Goal: Book appointment/travel/reservation

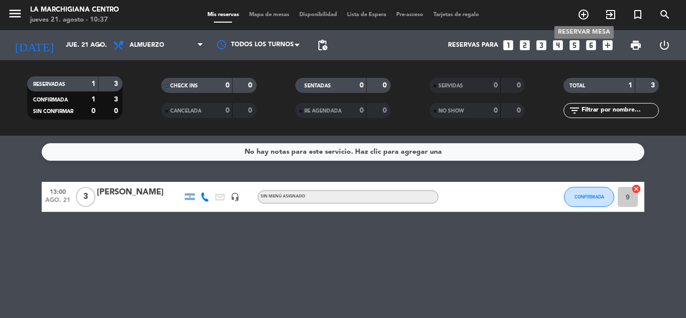
click at [584, 13] on icon "add_circle_outline" at bounding box center [584, 15] width 12 height 12
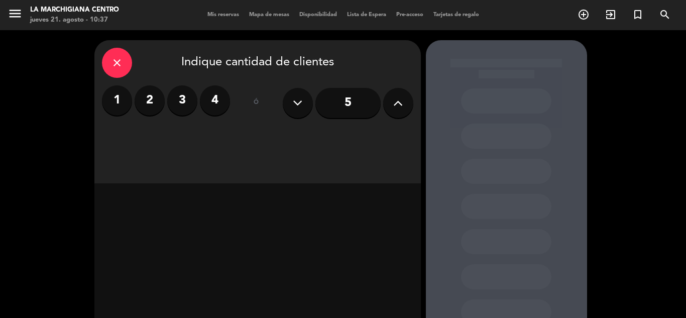
click at [187, 104] on label "3" at bounding box center [182, 100] width 30 height 30
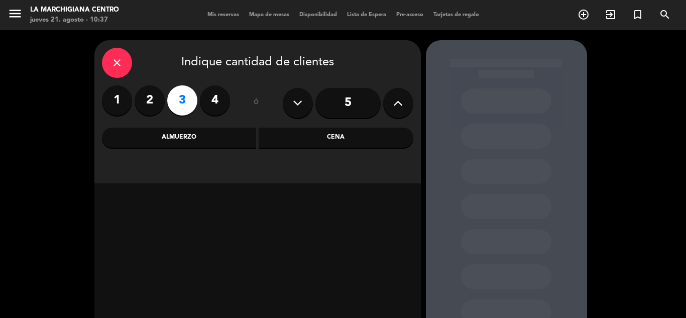
click at [222, 138] on div "Almuerzo" at bounding box center [179, 138] width 155 height 20
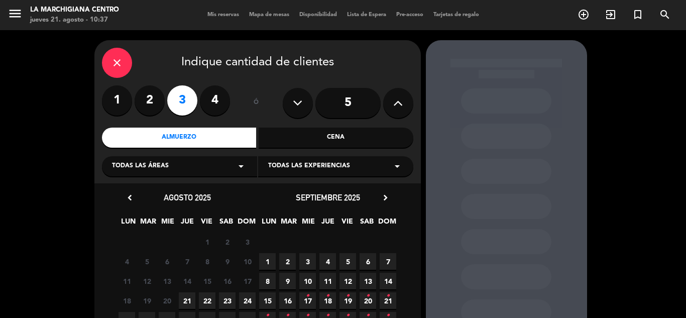
click at [188, 295] on span "21" at bounding box center [187, 300] width 17 height 17
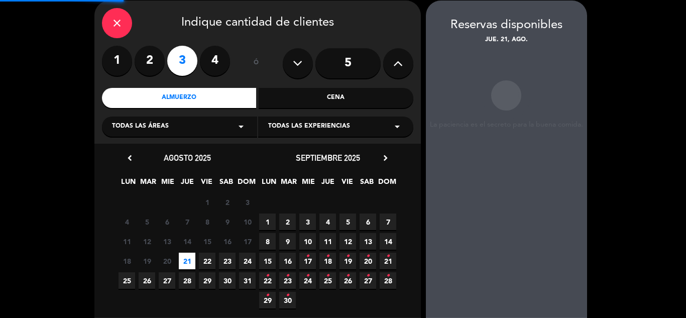
scroll to position [40, 0]
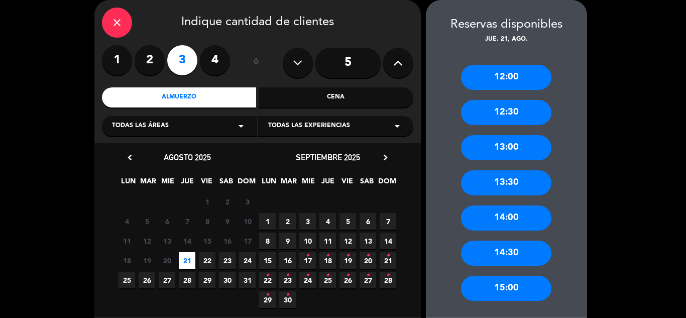
click at [506, 257] on div "14:30" at bounding box center [506, 253] width 90 height 25
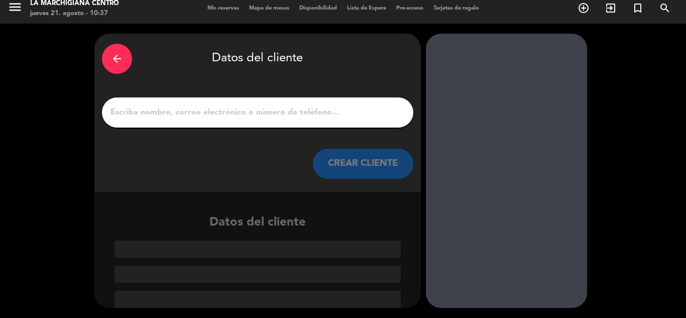
click at [339, 108] on input "1" at bounding box center [257, 112] width 296 height 14
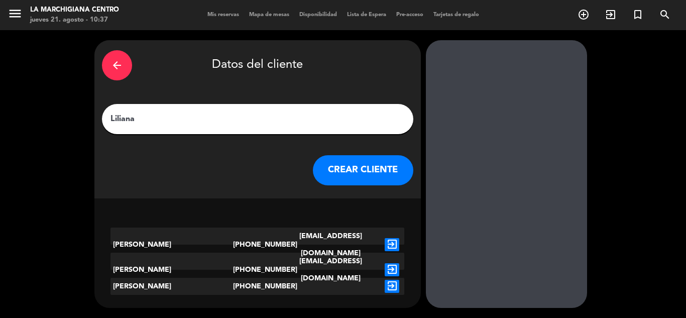
type input "Liliana"
click at [355, 177] on button "CREAR CLIENTE" at bounding box center [363, 170] width 100 height 30
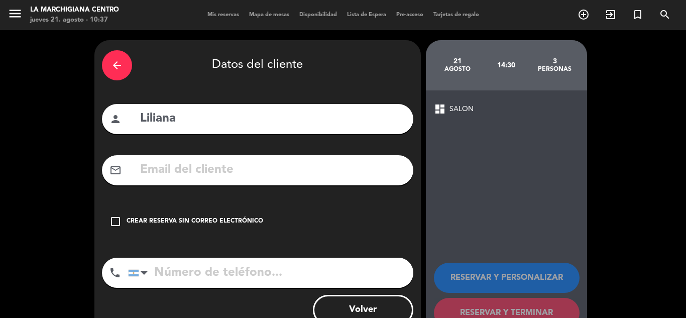
click at [110, 225] on icon "check_box_outline_blank" at bounding box center [115, 221] width 12 height 12
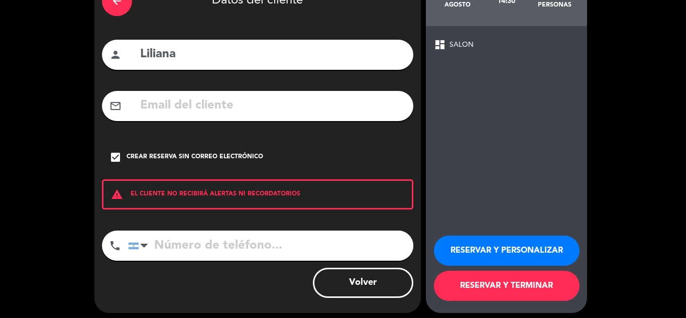
scroll to position [69, 0]
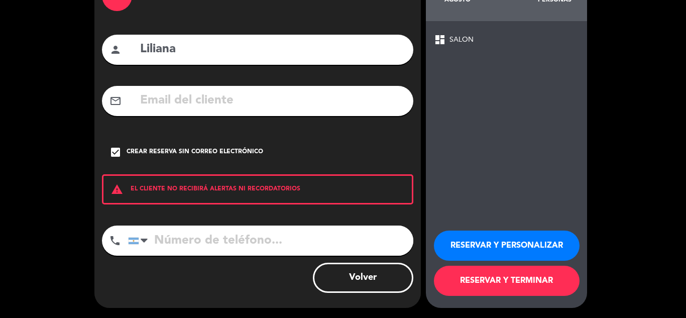
click at [218, 243] on input "tel" at bounding box center [270, 241] width 285 height 30
type input "2615521328"
click at [473, 281] on button "RESERVAR Y TERMINAR" at bounding box center [507, 281] width 146 height 30
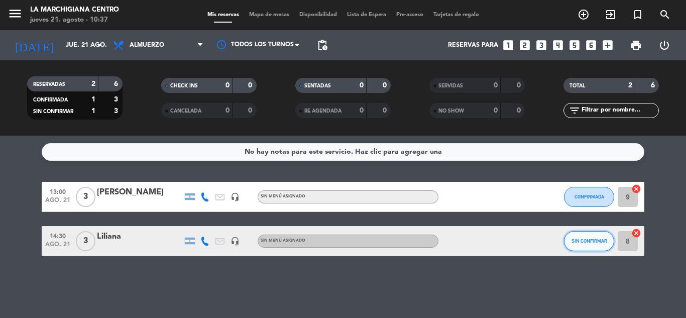
click at [592, 242] on span "SIN CONFIRMAR" at bounding box center [590, 241] width 36 height 6
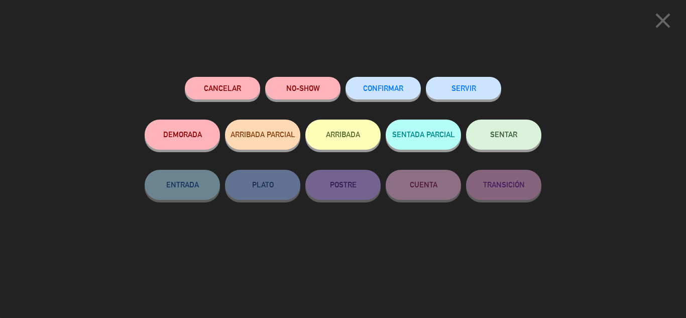
click at [395, 95] on button "CONFIRMAR" at bounding box center [383, 88] width 75 height 23
